Goal: Information Seeking & Learning: Learn about a topic

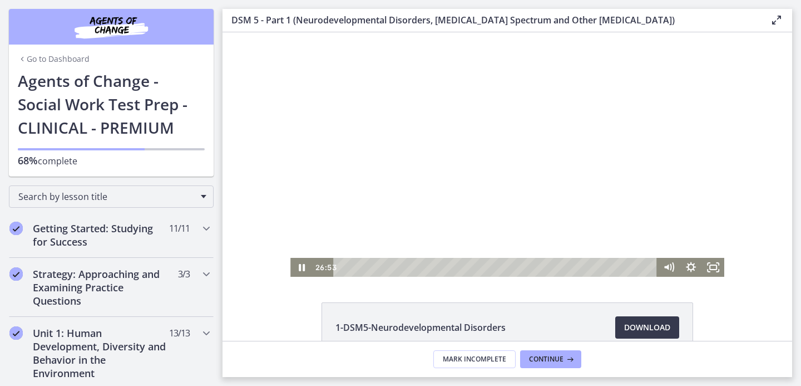
click at [498, 126] on div at bounding box center [508, 154] width 434 height 244
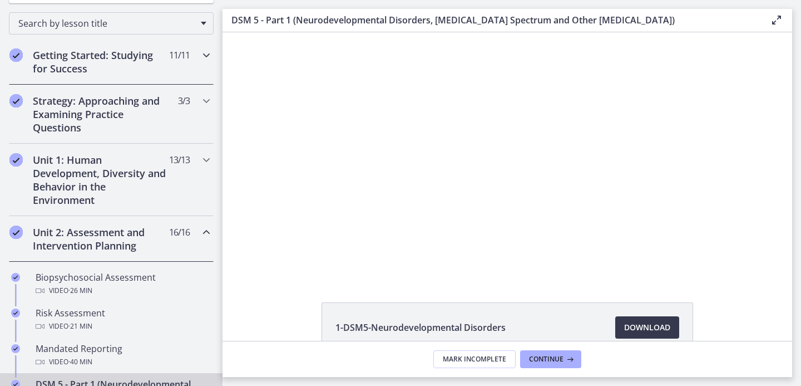
scroll to position [196, 0]
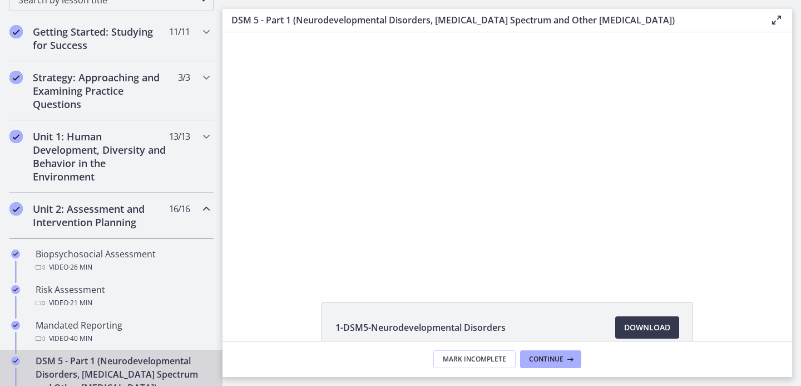
click at [107, 219] on h2 "Unit 2: Assessment and Intervention Planning" at bounding box center [101, 215] width 136 height 27
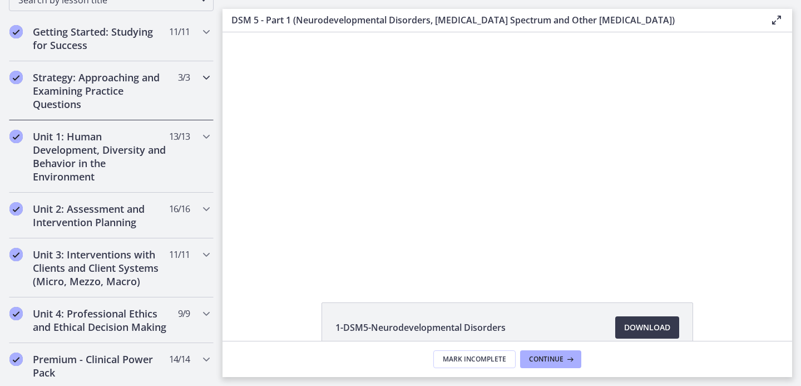
click at [82, 78] on h2 "Strategy: Approaching and Examining Practice Questions" at bounding box center [101, 91] width 136 height 40
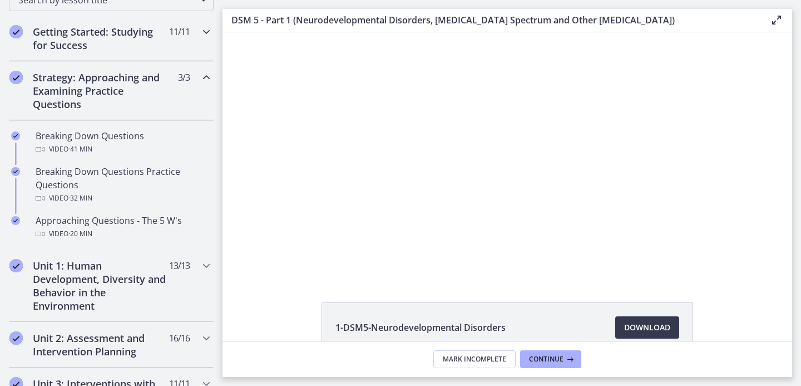
click at [85, 28] on h2 "Getting Started: Studying for Success" at bounding box center [101, 38] width 136 height 27
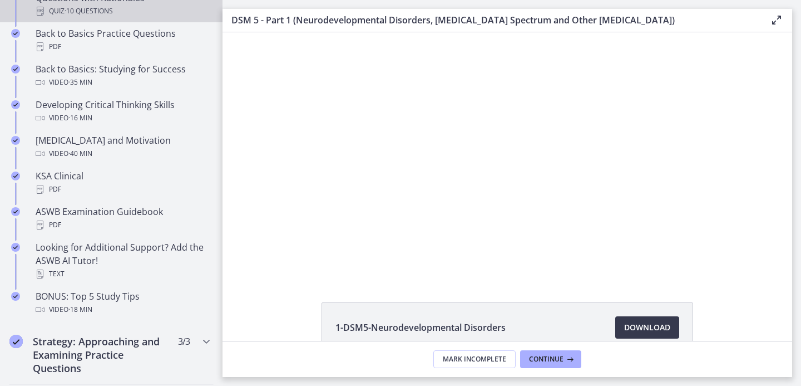
scroll to position [375, 0]
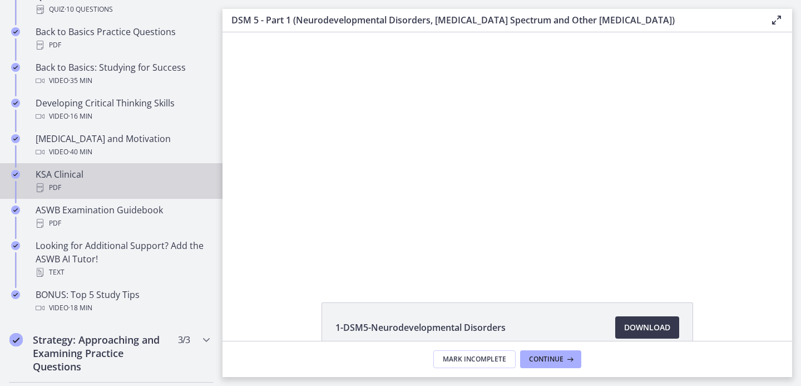
click at [80, 171] on div "KSA Clinical PDF" at bounding box center [123, 181] width 174 height 27
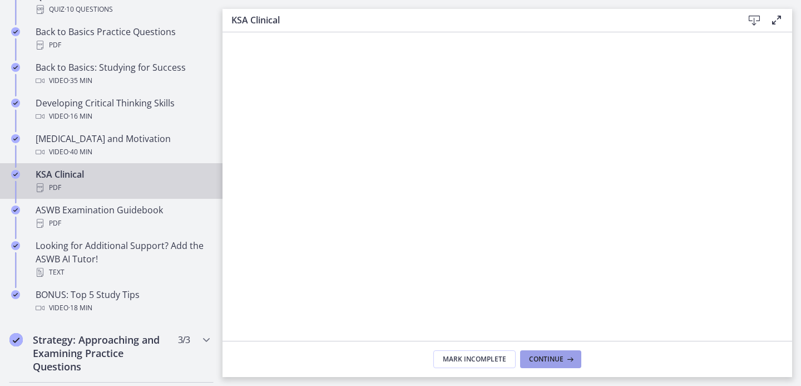
click at [555, 358] on span "Continue" at bounding box center [546, 359] width 35 height 9
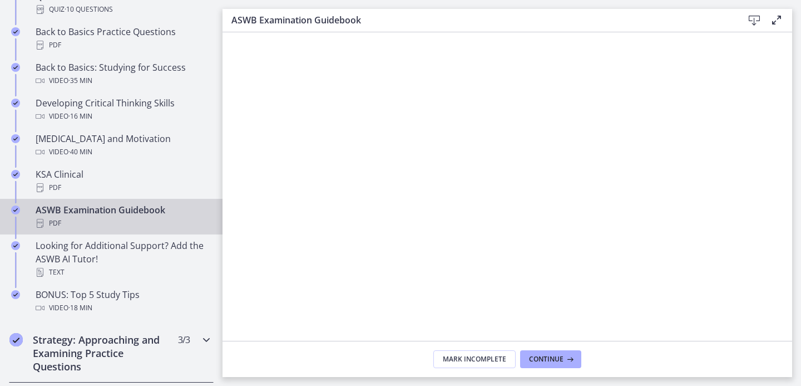
click at [119, 345] on h2 "Strategy: Approaching and Examining Practice Questions" at bounding box center [101, 353] width 136 height 40
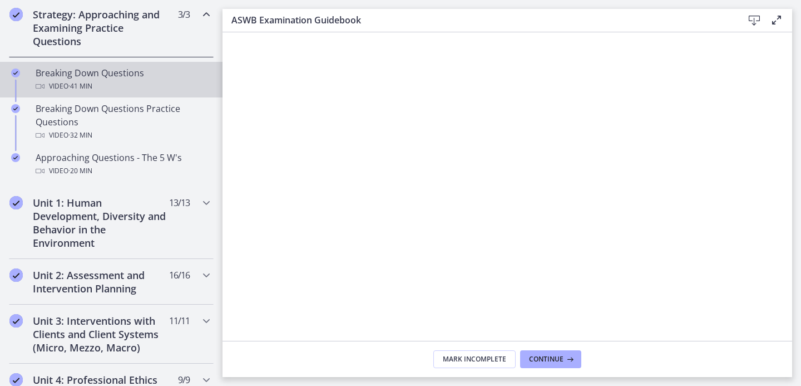
scroll to position [260, 0]
click at [99, 83] on div "Video · 41 min" at bounding box center [123, 85] width 174 height 13
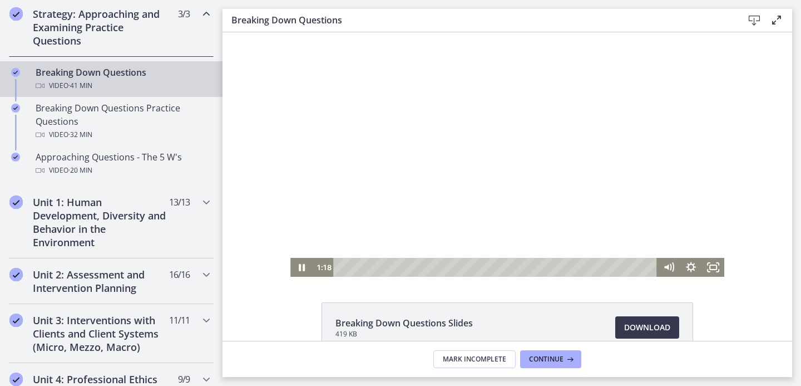
click at [580, 203] on div at bounding box center [508, 154] width 434 height 244
click at [572, 137] on div at bounding box center [508, 154] width 434 height 244
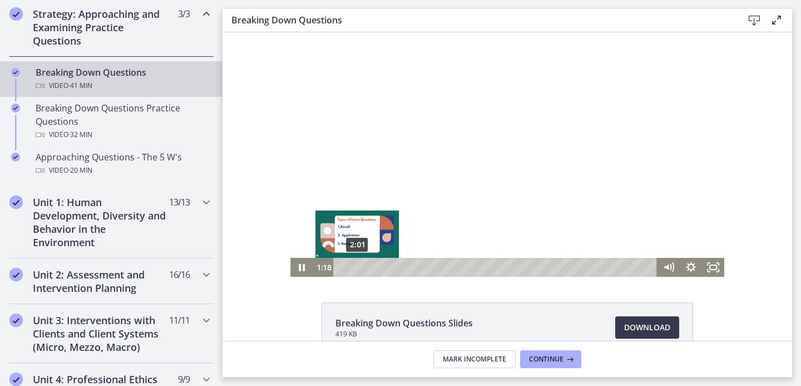
click at [357, 267] on div "2:01" at bounding box center [497, 267] width 311 height 19
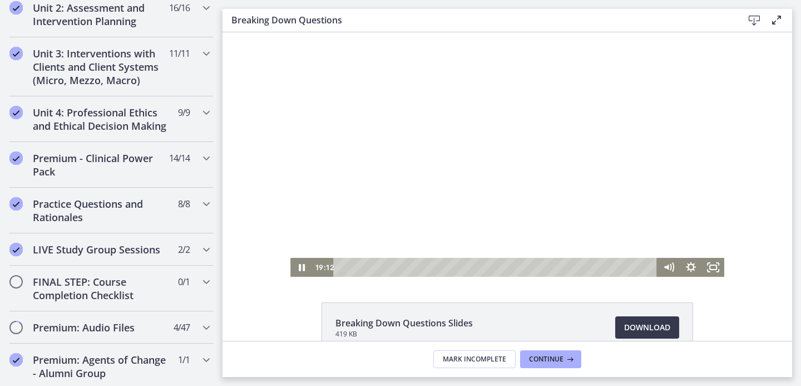
scroll to position [569, 0]
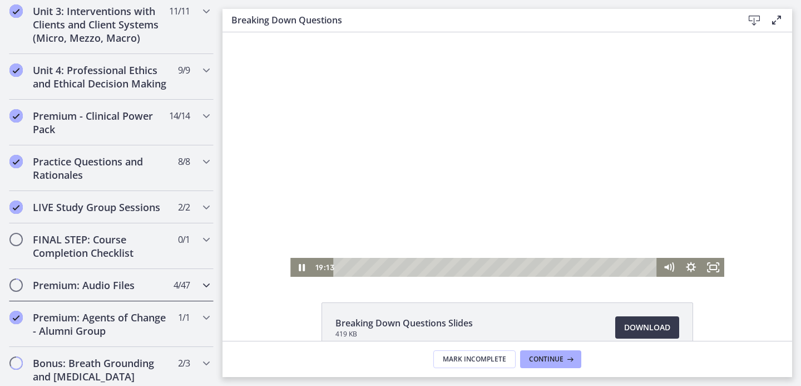
click at [88, 289] on h2 "Premium: Audio Files" at bounding box center [101, 284] width 136 height 13
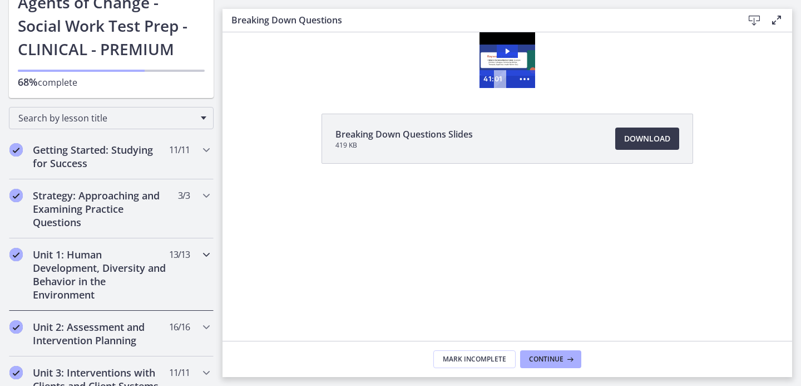
scroll to position [82, 0]
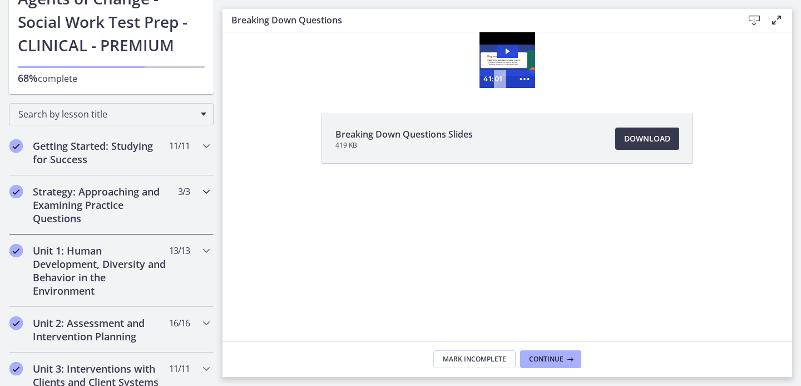
click at [90, 200] on h2 "Strategy: Approaching and Examining Practice Questions" at bounding box center [101, 205] width 136 height 40
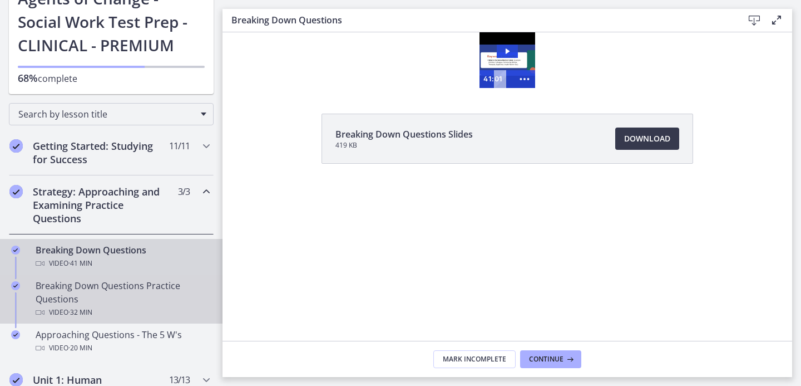
click at [75, 296] on div "Breaking Down Questions Practice Questions Video · 32 min" at bounding box center [123, 299] width 174 height 40
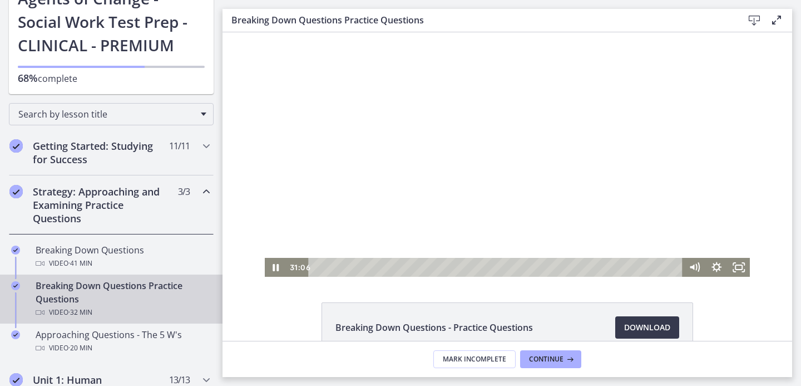
click at [317, 267] on div "Playbar" at bounding box center [497, 267] width 361 height 19
click at [739, 269] on icon "Fullscreen" at bounding box center [739, 267] width 22 height 19
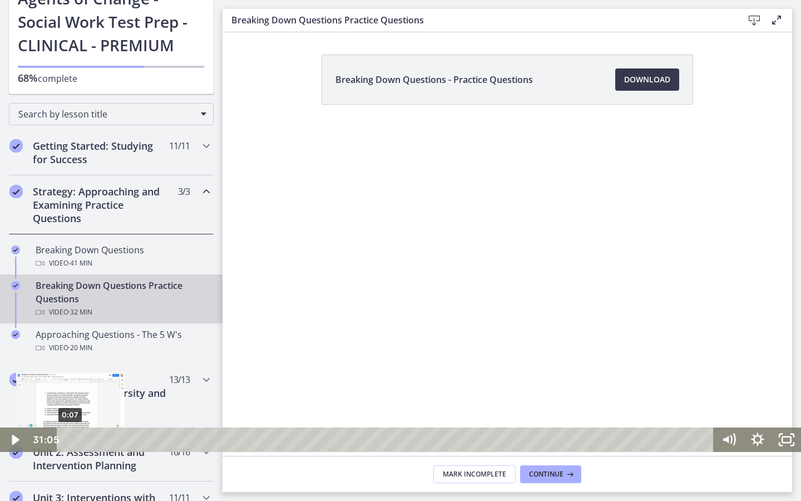
click at [72, 385] on div "0:07" at bounding box center [387, 439] width 639 height 24
click at [155, 385] on div at bounding box center [400, 250] width 801 height 403
click at [325, 287] on div at bounding box center [400, 250] width 801 height 403
click at [372, 216] on div at bounding box center [400, 250] width 801 height 403
click at [365, 188] on div at bounding box center [400, 250] width 801 height 403
